Goal: Task Accomplishment & Management: Use online tool/utility

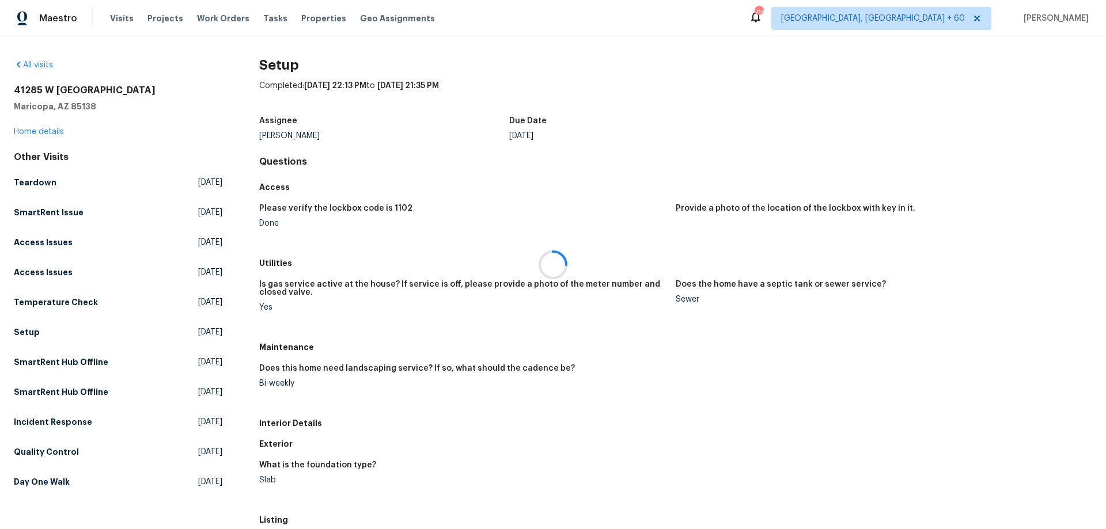
click at [124, 20] on div at bounding box center [553, 264] width 1106 height 529
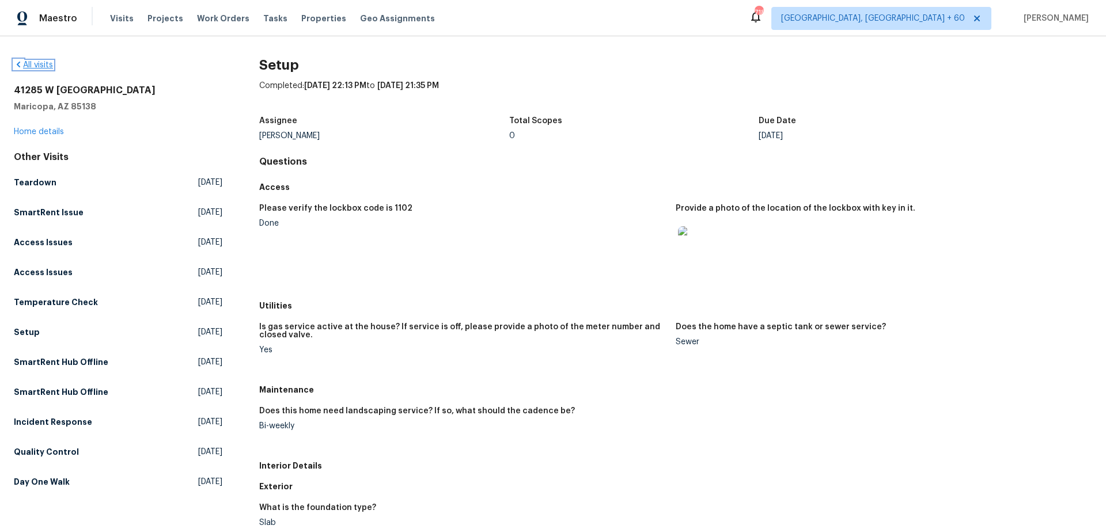
click at [20, 66] on icon at bounding box center [18, 64] width 9 height 9
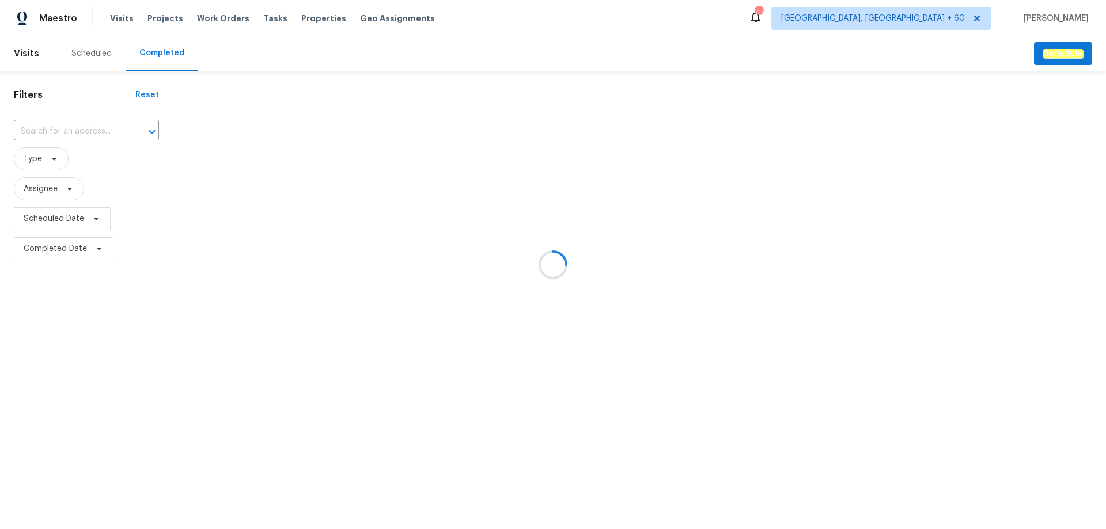
click at [75, 123] on div at bounding box center [553, 264] width 1106 height 529
click at [62, 135] on div at bounding box center [553, 264] width 1106 height 529
click at [59, 131] on div at bounding box center [553, 264] width 1106 height 529
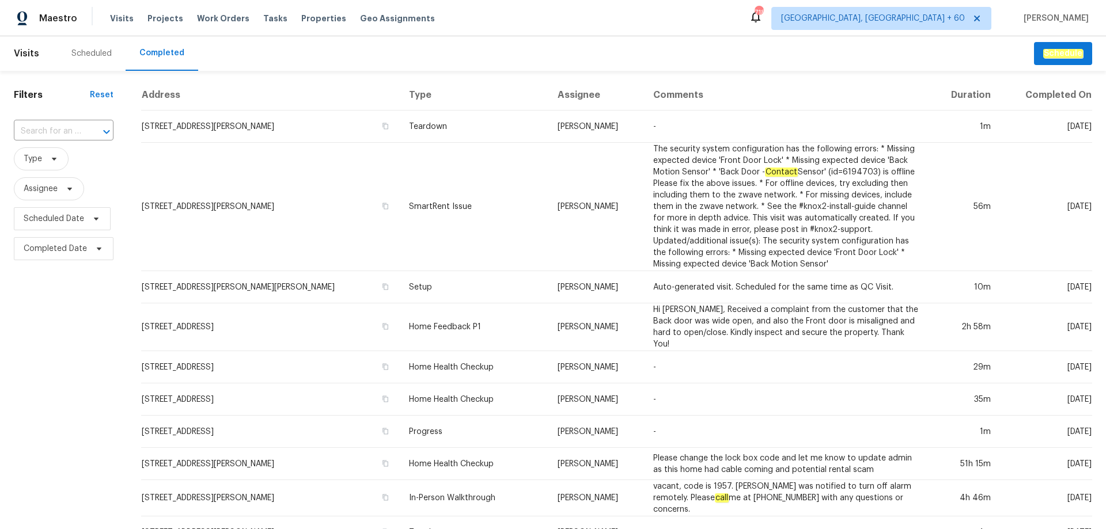
click at [59, 131] on input "text" at bounding box center [47, 132] width 67 height 18
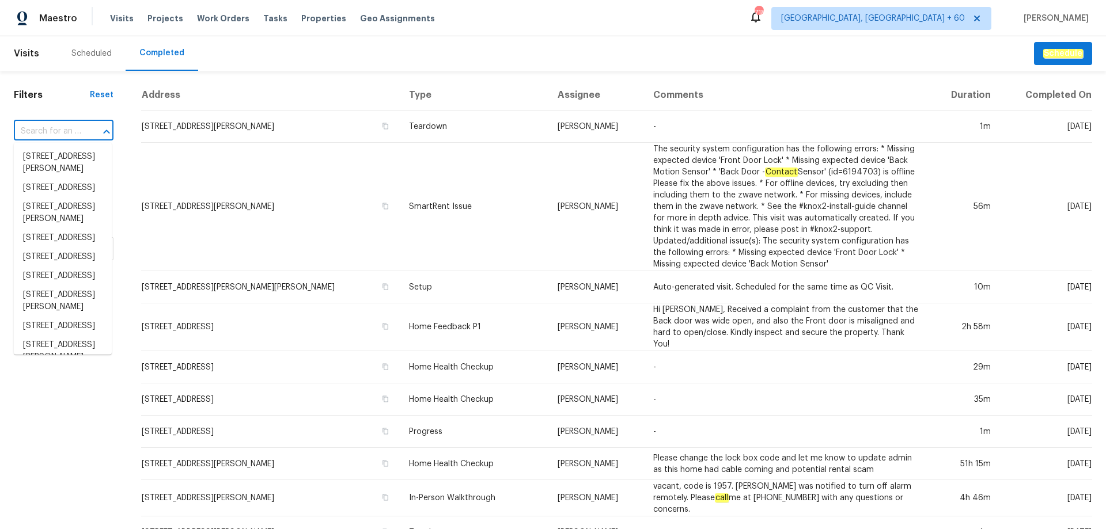
paste input "[STREET_ADDRESS][US_STATE]"
type input "[STREET_ADDRESS][US_STATE]"
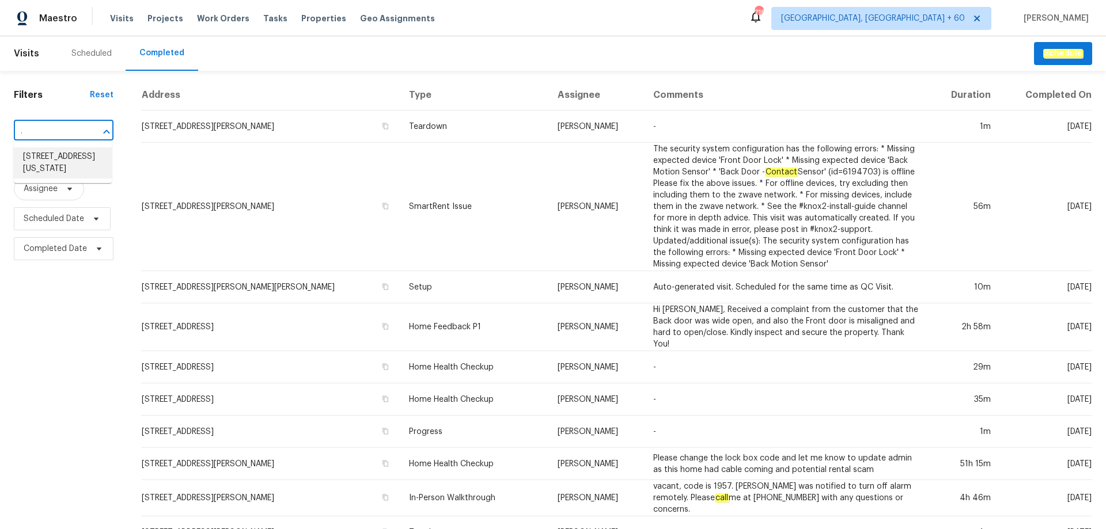
click at [66, 162] on li "[STREET_ADDRESS][US_STATE]" at bounding box center [63, 162] width 98 height 31
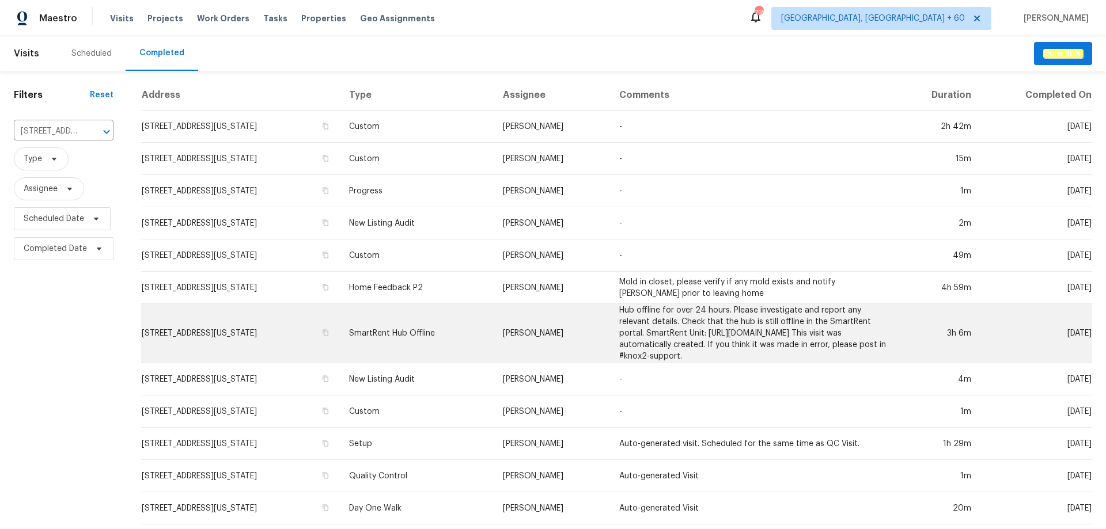
scroll to position [57, 0]
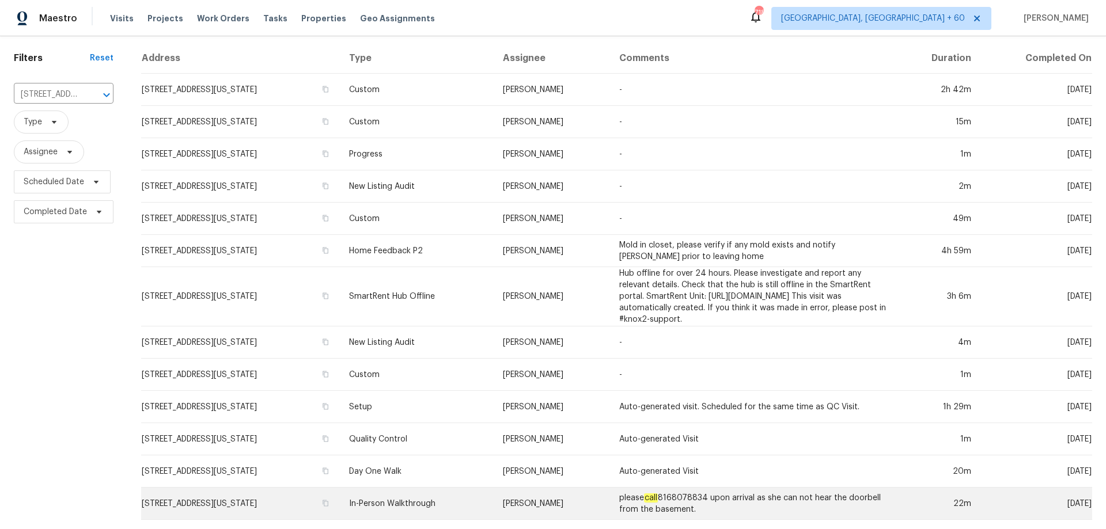
click at [416, 488] on td "In-Person Walkthrough" at bounding box center [417, 504] width 154 height 32
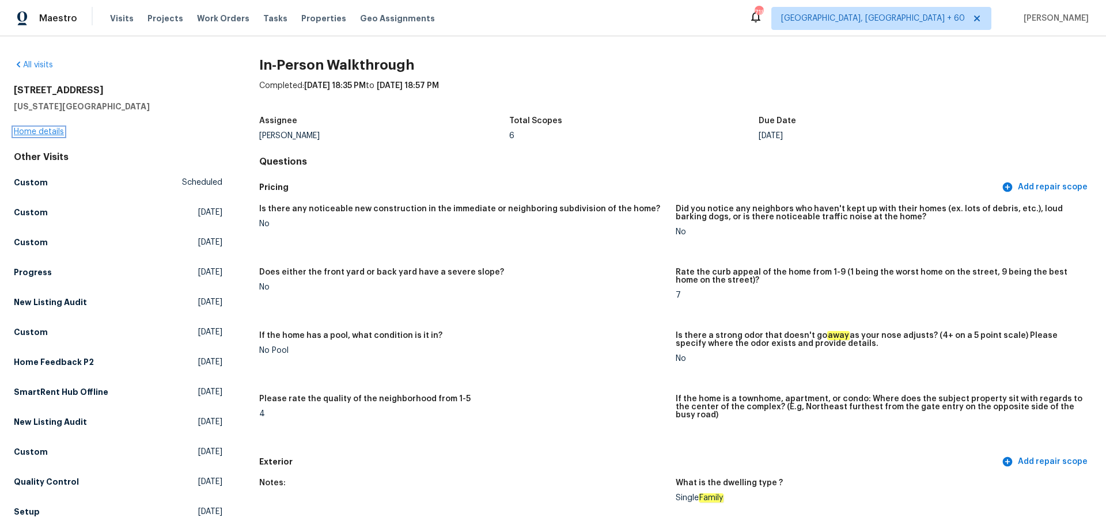
click at [40, 133] on link "Home details" at bounding box center [39, 132] width 50 height 8
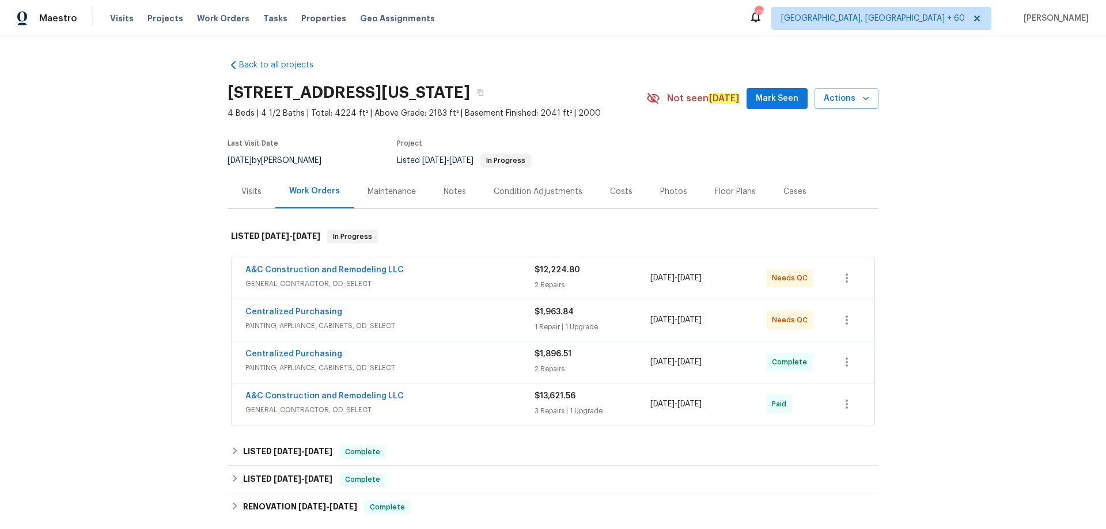
click at [674, 190] on div "Photos" at bounding box center [673, 192] width 27 height 12
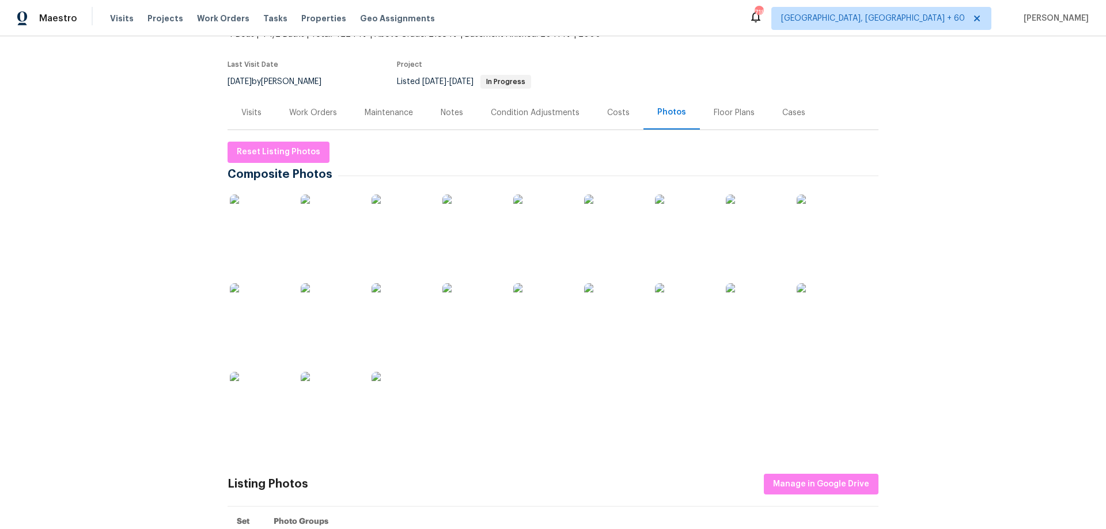
scroll to position [173, 0]
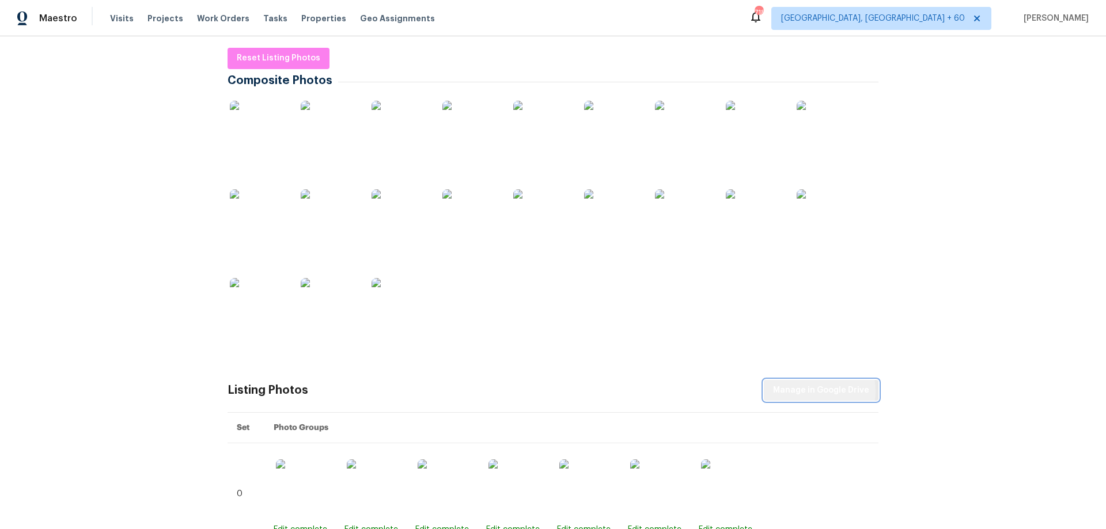
click at [803, 392] on span "Manage in Google Drive" at bounding box center [821, 391] width 96 height 14
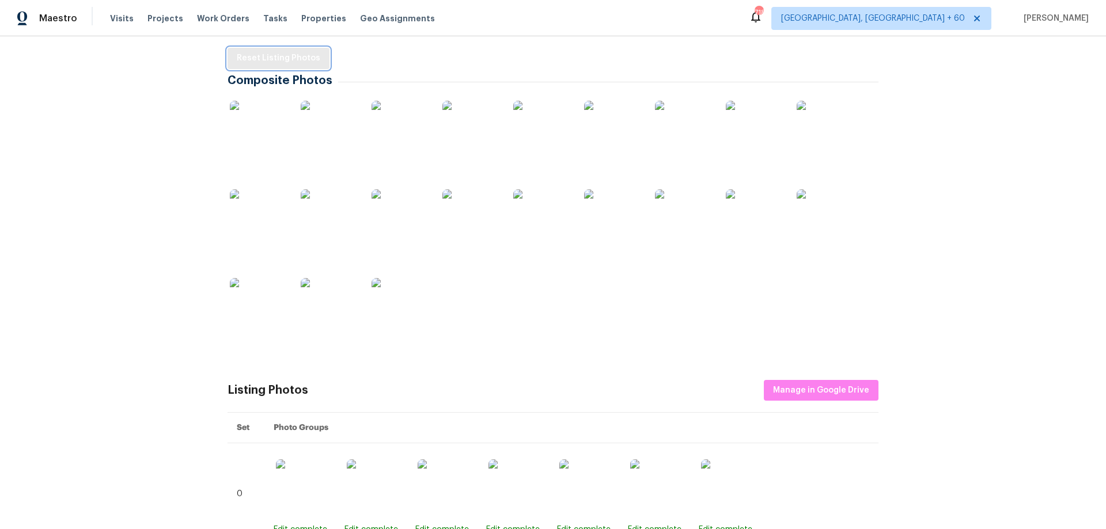
click at [262, 62] on span "Reset Listing Photos" at bounding box center [279, 58] width 84 height 14
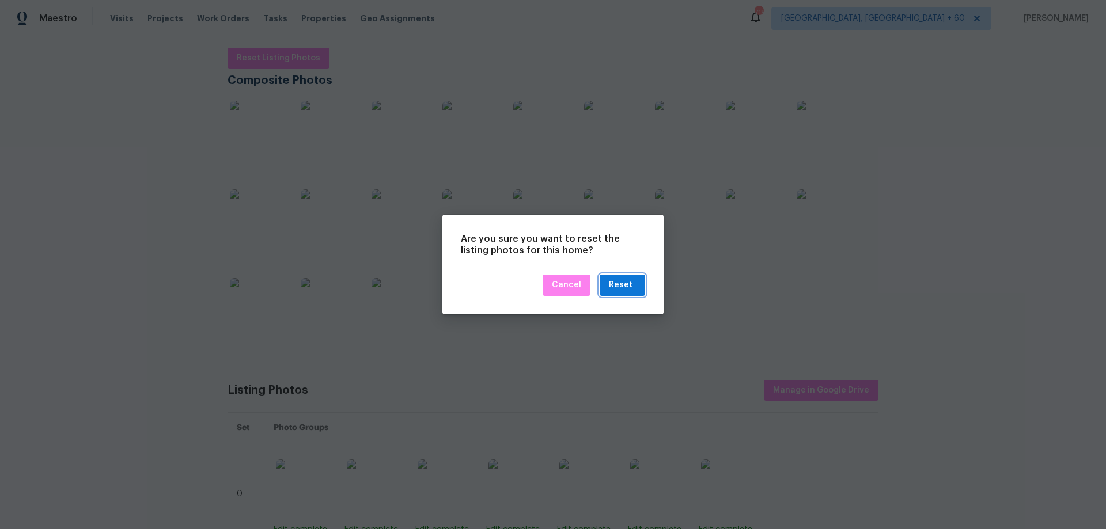
click at [622, 286] on div "Reset" at bounding box center [621, 285] width 24 height 14
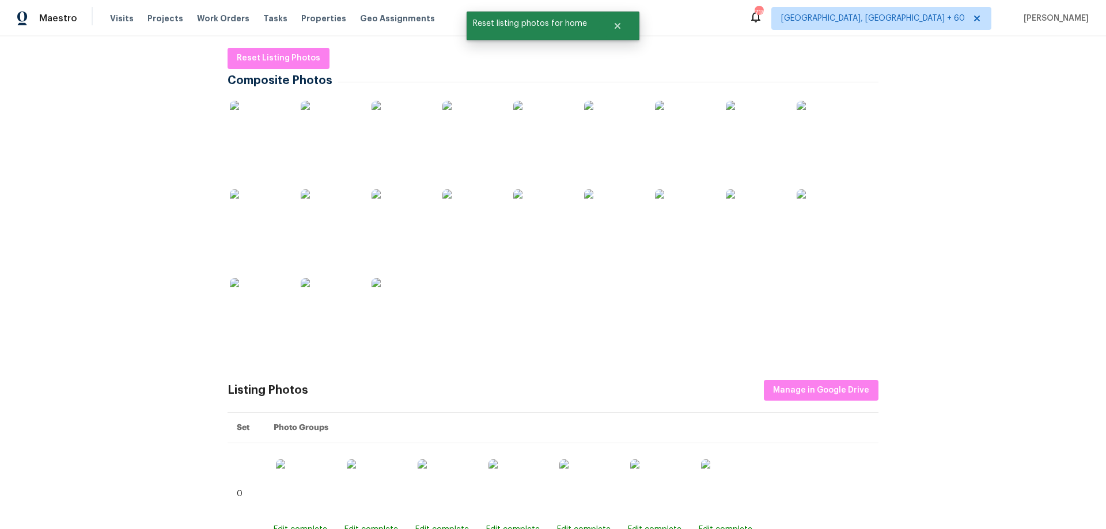
scroll to position [0, 0]
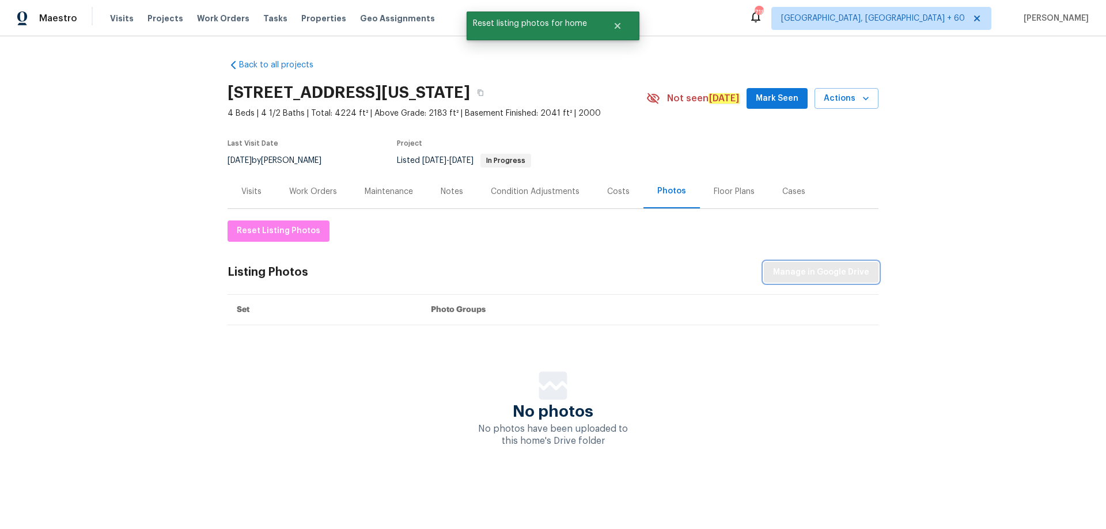
click at [833, 274] on span "Manage in Google Drive" at bounding box center [821, 273] width 96 height 14
